Goal: Task Accomplishment & Management: Complete application form

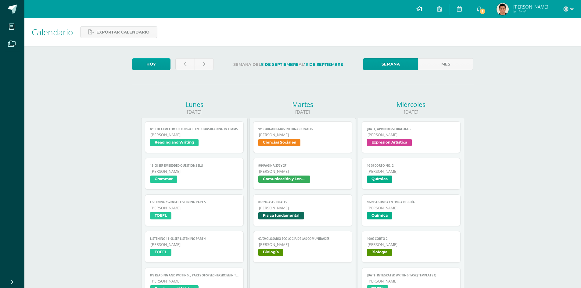
click at [423, 7] on icon at bounding box center [420, 8] width 6 height 5
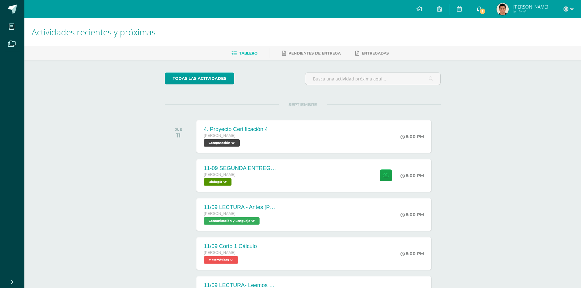
click at [486, 14] on span "1" at bounding box center [482, 11] width 7 height 7
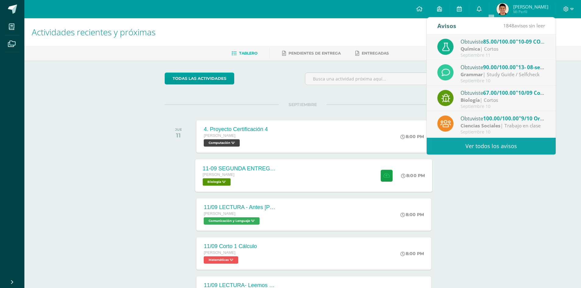
click at [326, 188] on div "11-09 SEGUNDA ENTREGA DE GUÍA [PERSON_NAME] Biología 'U' 8:00 PM 11-09 SEGUNDA …" at bounding box center [314, 175] width 237 height 33
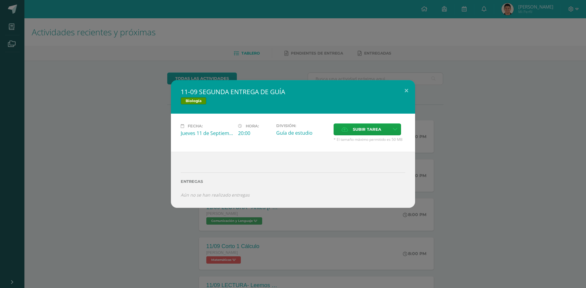
click at [471, 128] on div "11-09 SEGUNDA ENTREGA DE GUÍA Biología Fecha: [DATE] Hora: 20:00 División: Canc…" at bounding box center [292, 144] width 581 height 128
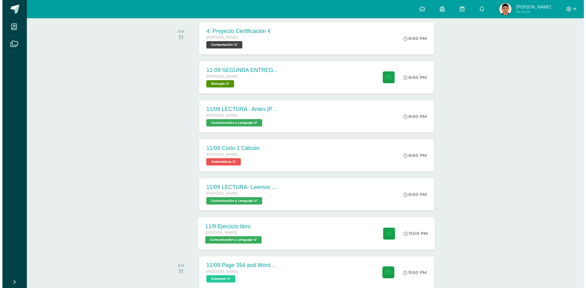
scroll to position [132, 0]
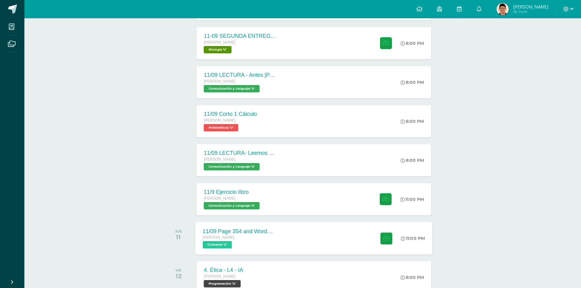
click at [303, 232] on div "11/09 Page 354 and Wordwall [PERSON_NAME] Grammar 'U' 11:00 PM [DATE] Page 354 …" at bounding box center [314, 238] width 237 height 33
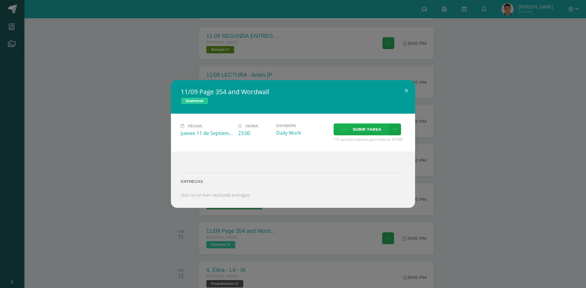
click at [361, 126] on span "Subir tarea" at bounding box center [367, 129] width 28 height 11
click at [0, 0] on input "Subir tarea" at bounding box center [0, 0] width 0 height 0
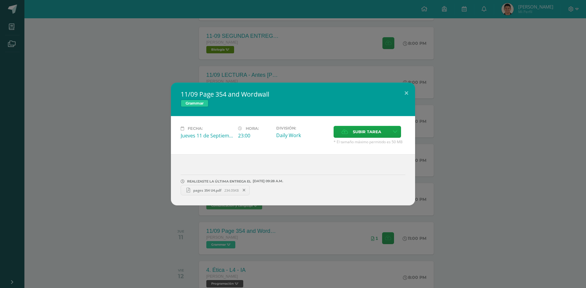
click at [448, 189] on div "11/09 Page 354 and Wordwall Grammar Fecha: [DATE] Hora: 23:00 División: Subir t…" at bounding box center [292, 144] width 581 height 123
